Goal: Navigation & Orientation: Find specific page/section

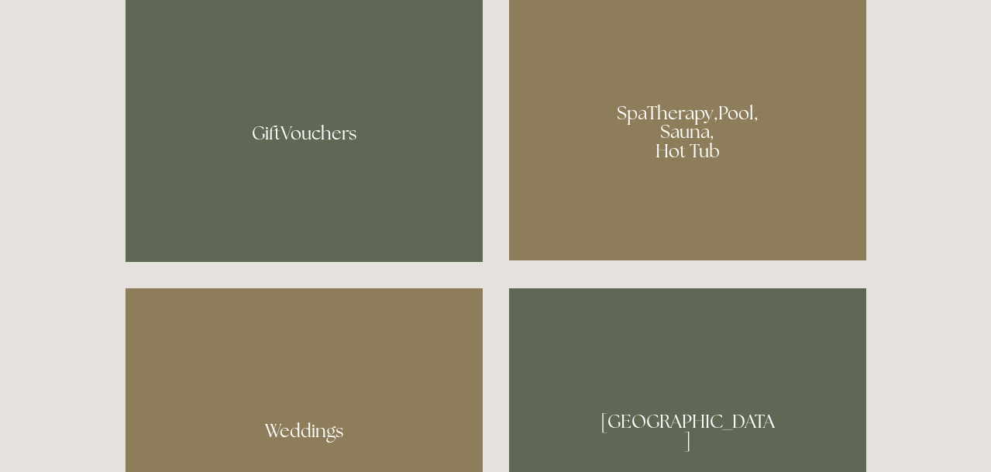
scroll to position [1165, 0]
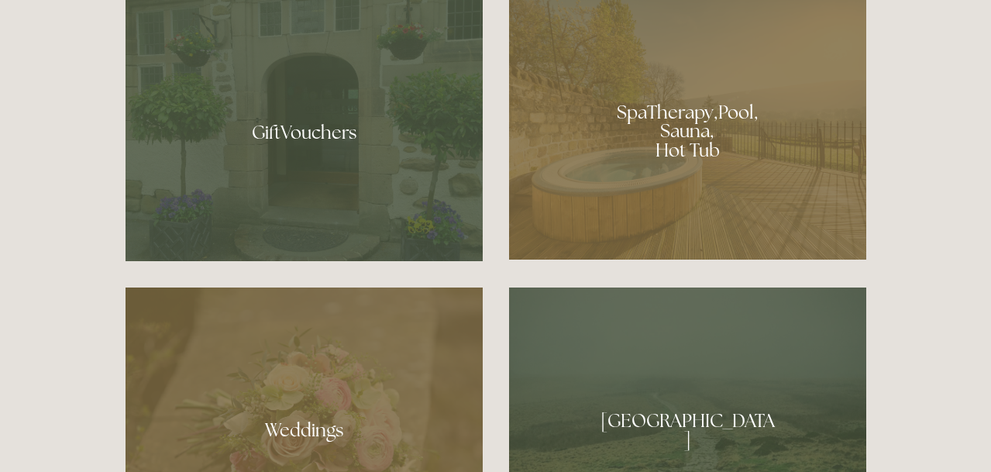
click at [621, 153] on div at bounding box center [687, 125] width 357 height 269
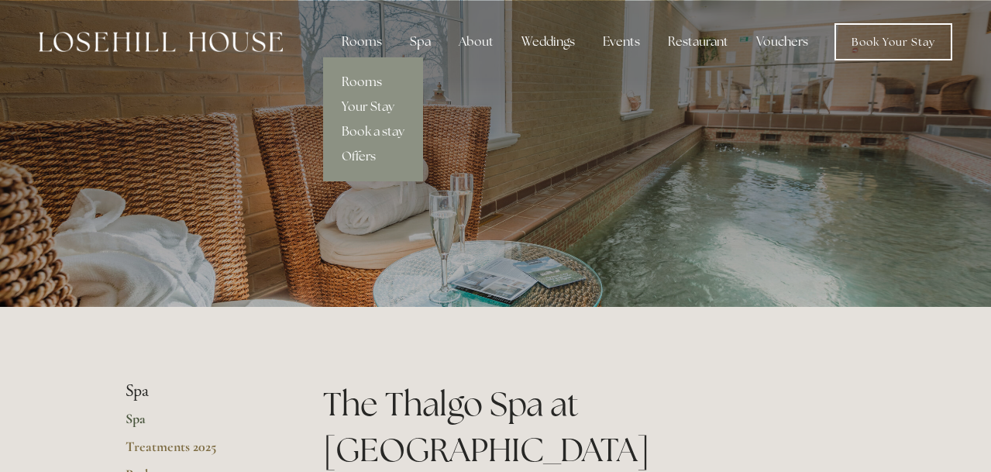
click at [365, 84] on link "Rooms" at bounding box center [373, 82] width 100 height 25
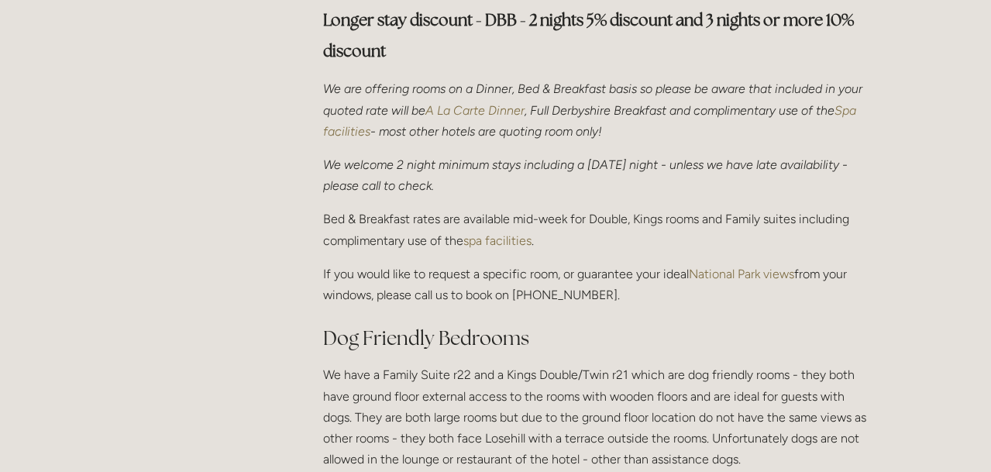
scroll to position [563, 0]
